Goal: Navigation & Orientation: Find specific page/section

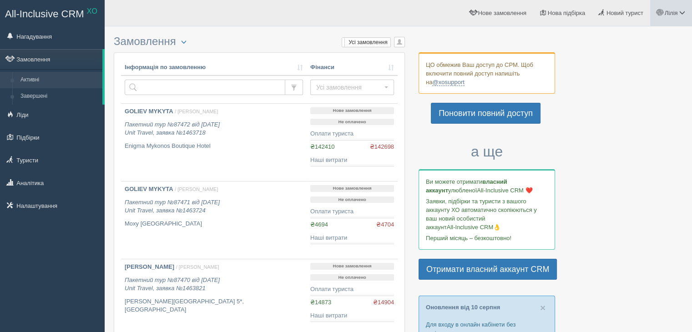
click at [679, 17] on link "Лілія" at bounding box center [672, 13] width 42 height 26
click at [638, 77] on span "Для туристів" at bounding box center [628, 79] width 35 height 7
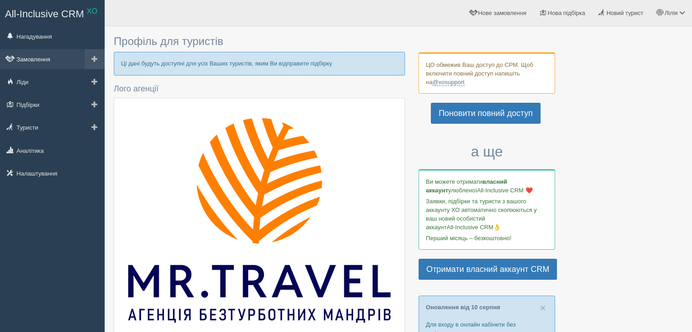
click at [32, 60] on link "Замовлення" at bounding box center [52, 59] width 105 height 20
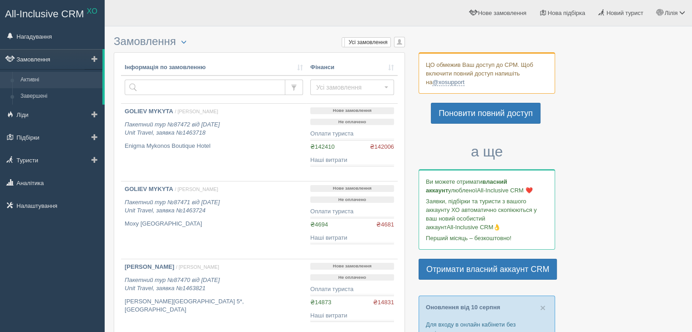
click at [35, 56] on link "Замовлення" at bounding box center [51, 59] width 102 height 20
